Goal: Task Accomplishment & Management: Use online tool/utility

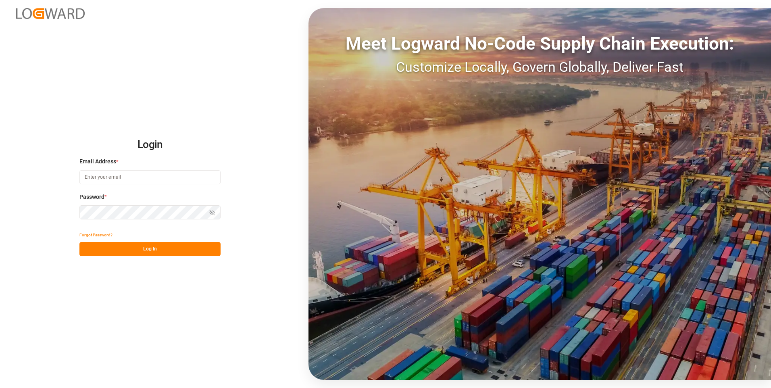
type input "[EMAIL_ADDRESS][DOMAIN_NAME]"
click at [188, 247] on button "Log In" at bounding box center [149, 249] width 141 height 14
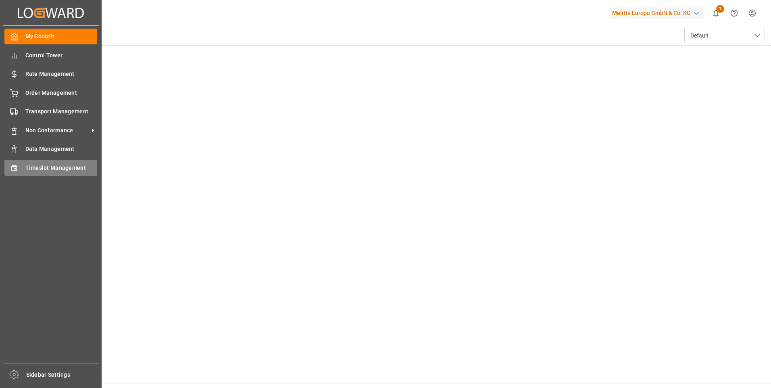
click at [72, 167] on span "Timeslot Management" at bounding box center [61, 168] width 72 height 8
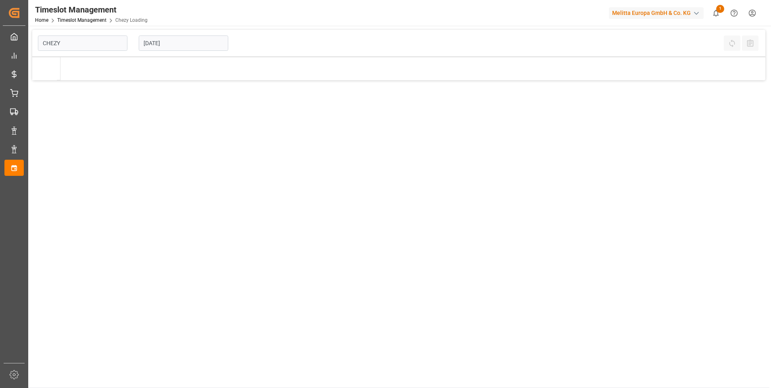
type input "Chezy Loading"
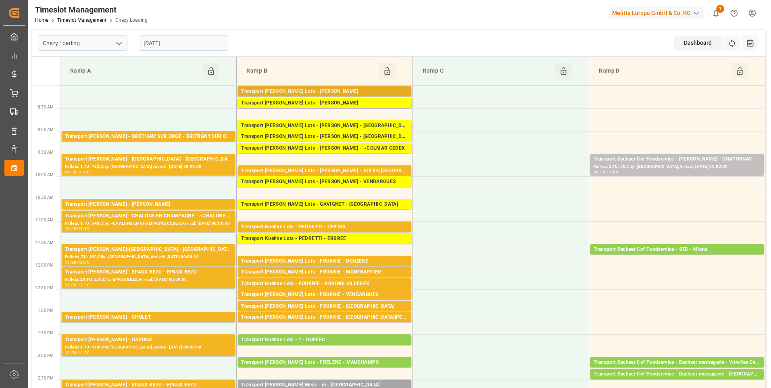
click at [363, 90] on div "Transport [PERSON_NAME] Lots - [PERSON_NAME]" at bounding box center [324, 92] width 167 height 8
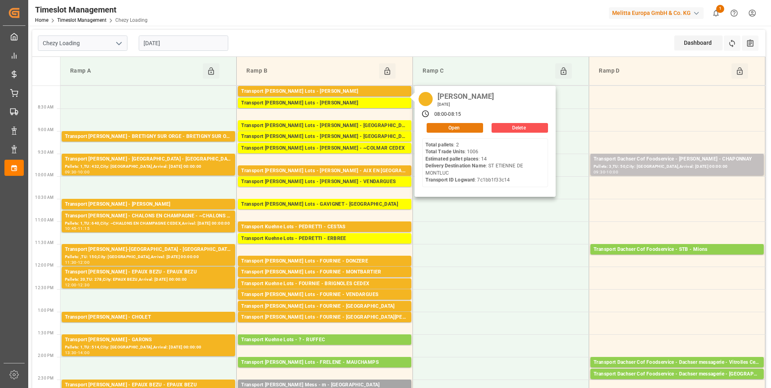
click at [459, 127] on button "Open" at bounding box center [455, 128] width 56 height 10
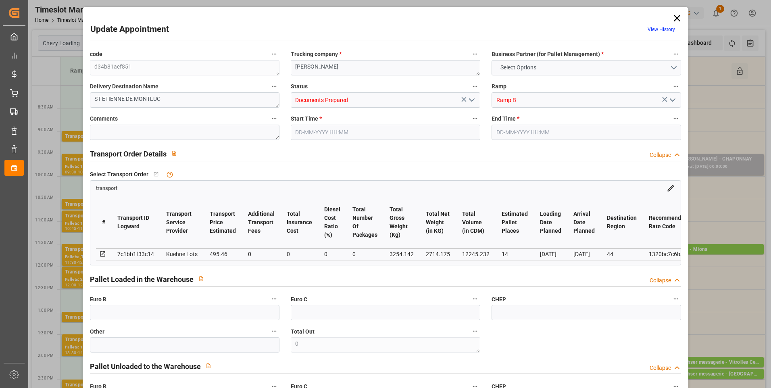
type input "14"
type input "495.46"
type input "0"
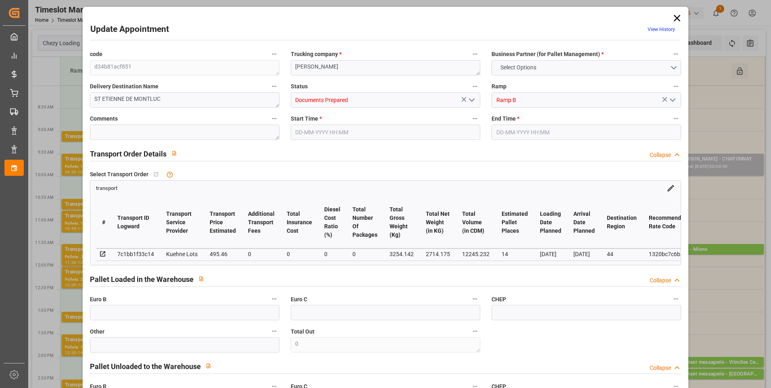
type input "495.46"
type input "0"
type input "2714.175"
type input "4084.878"
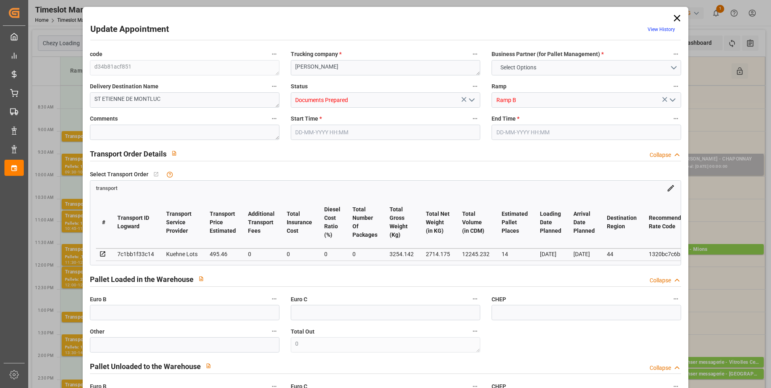
type input "12245.232"
type input "44"
type input "2"
type input "1006"
type input "35"
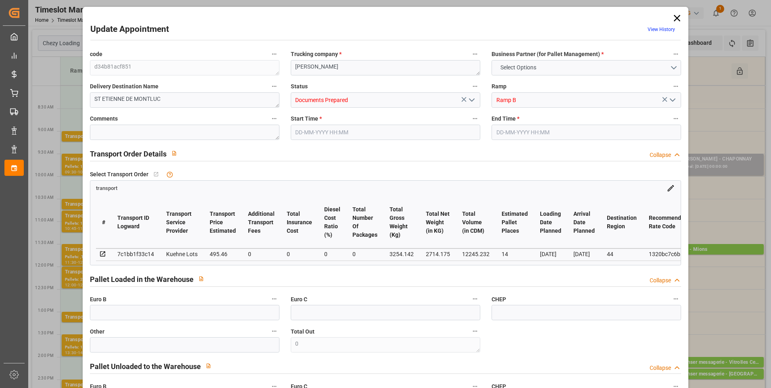
type input "101"
type input "3254.142"
type input "0"
type input "4710.8598"
type input "0"
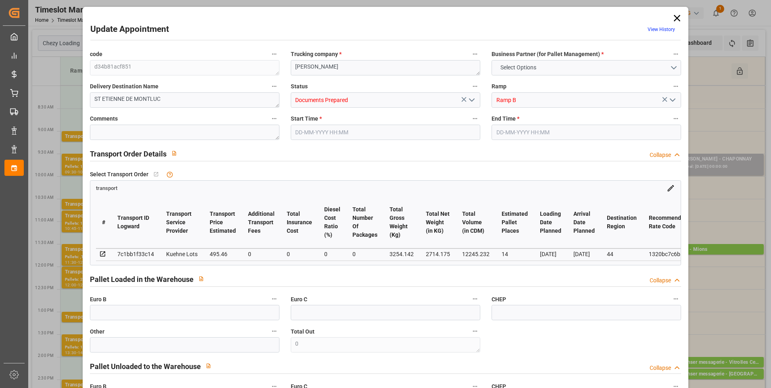
type input "0"
type input "21"
type input "35"
type input "[DATE] 08:00"
type input "[DATE] 08:15"
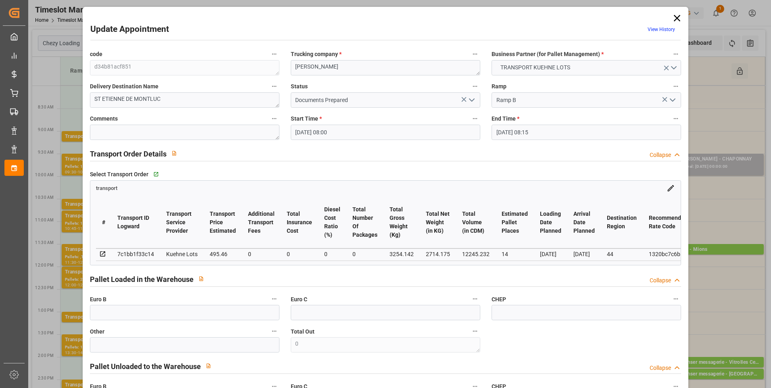
type input "[DATE] 13:36"
type input "[DATE] 11:21"
type input "[DATE]"
click at [474, 97] on icon "open menu" at bounding box center [472, 100] width 10 height 10
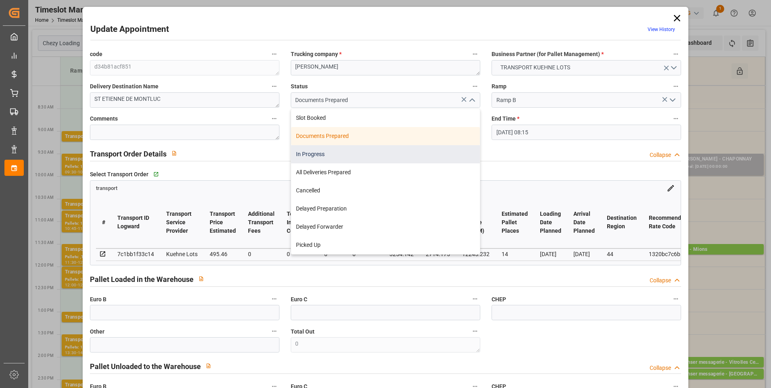
click at [318, 154] on div "In Progress" at bounding box center [385, 154] width 189 height 18
type input "In Progress"
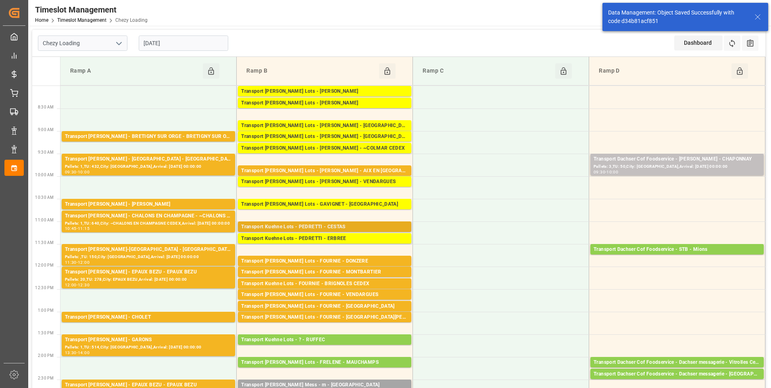
click at [344, 228] on div "Transport Kuehne Lots - PEDRETTI - CESTAS" at bounding box center [324, 227] width 167 height 8
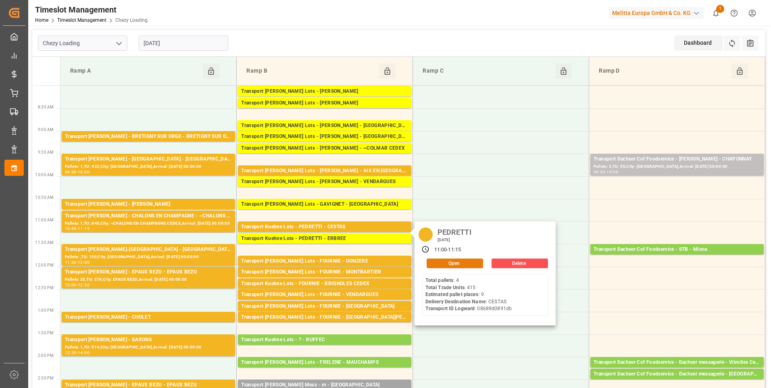
click at [451, 263] on button "Open" at bounding box center [455, 264] width 56 height 10
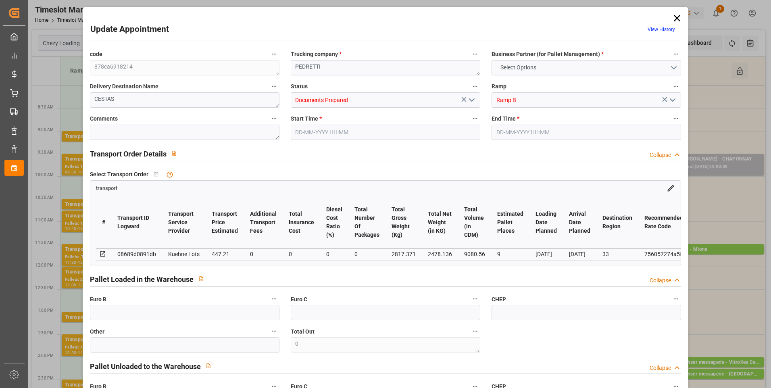
type input "9"
type input "447.21"
type input "0"
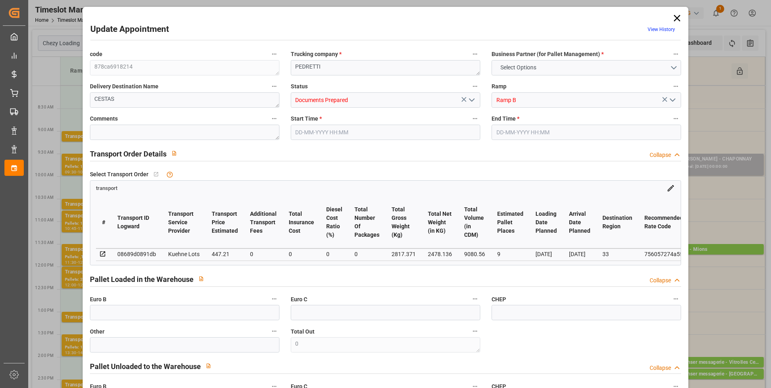
type input "447.21"
type input "0"
type input "2478.136"
type input "3273.072"
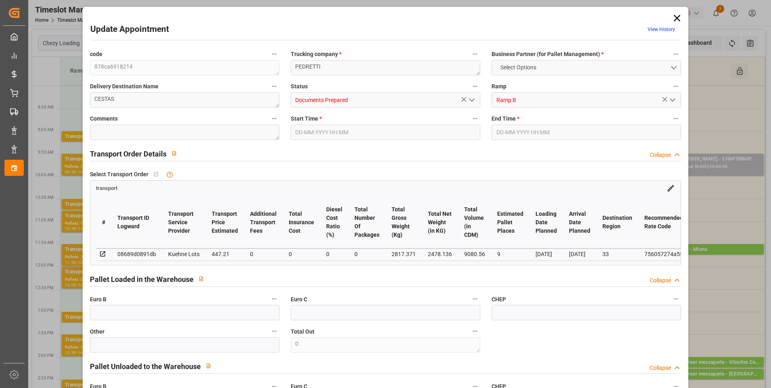
type input "9080.56"
type input "33"
type input "4"
type input "415"
type input "16"
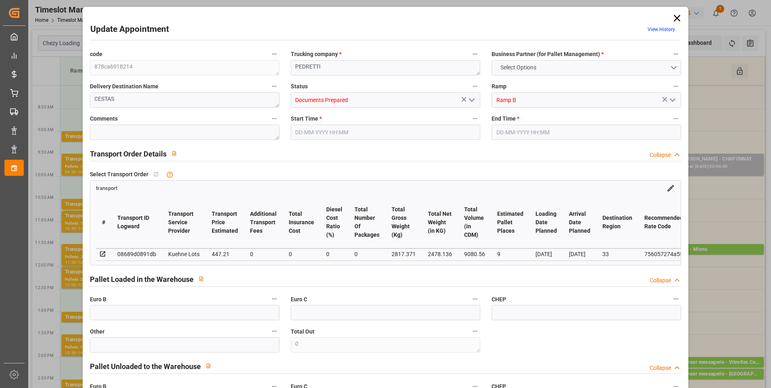
type input "101"
type input "2817.371"
type input "0"
type input "4710.8598"
type input "0"
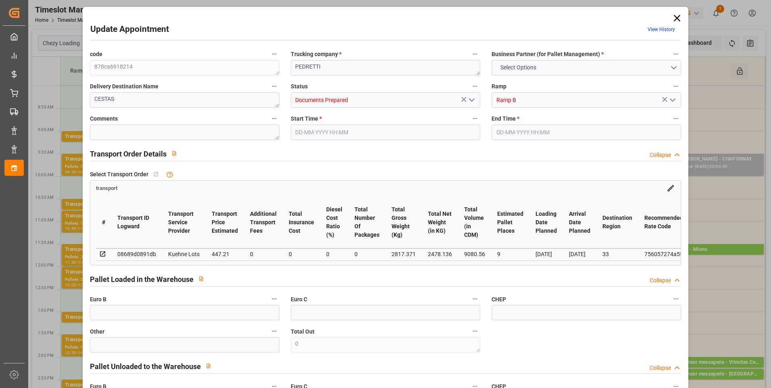
type input "0"
type input "21"
type input "35"
type input "[DATE] 11:00"
type input "[DATE] 11:15"
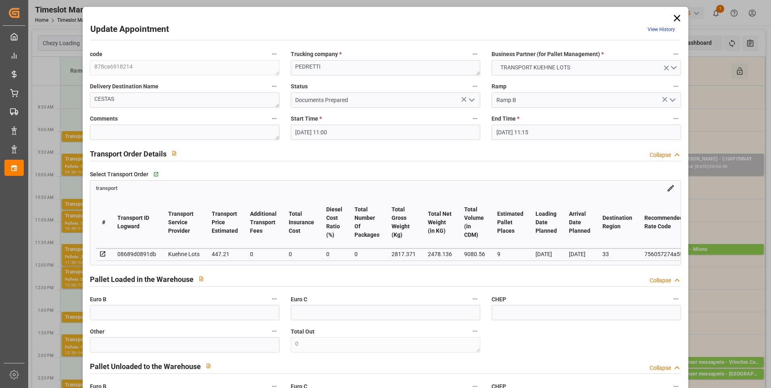
type input "[DATE] 13:01"
type input "[DATE] 11:17"
type input "[DATE]"
click at [470, 100] on icon "open menu" at bounding box center [472, 100] width 10 height 10
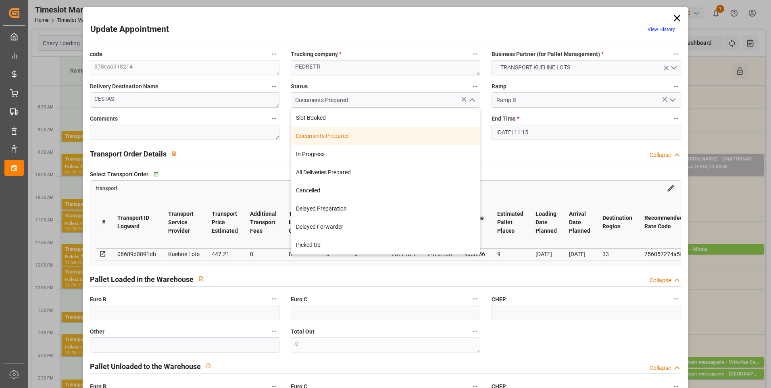
click at [341, 139] on div "Documents Prepared" at bounding box center [385, 136] width 189 height 18
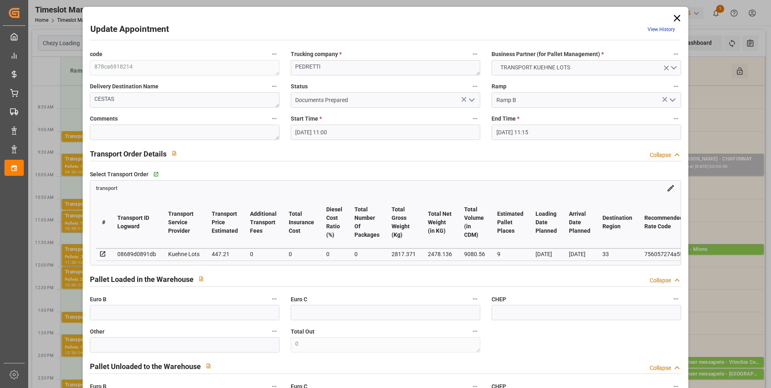
click at [474, 102] on icon "open menu" at bounding box center [472, 100] width 10 height 10
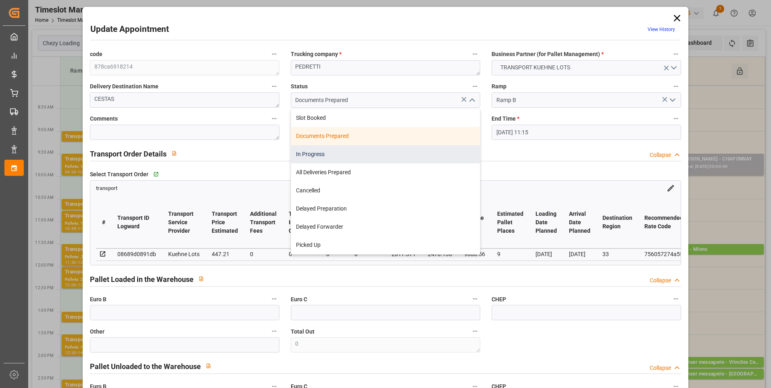
click at [325, 161] on div "In Progress" at bounding box center [385, 154] width 189 height 18
type input "In Progress"
